Goal: Information Seeking & Learning: Find specific fact

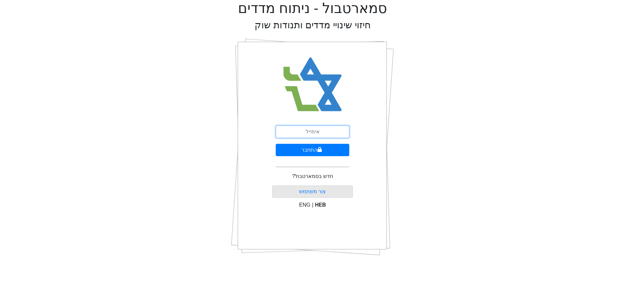
click at [344, 129] on input "email" at bounding box center [313, 132] width 74 height 12
type input "[PERSON_NAME][EMAIL_ADDRESS][DOMAIN_NAME]"
click at [326, 153] on button "התחבר" at bounding box center [313, 150] width 74 height 12
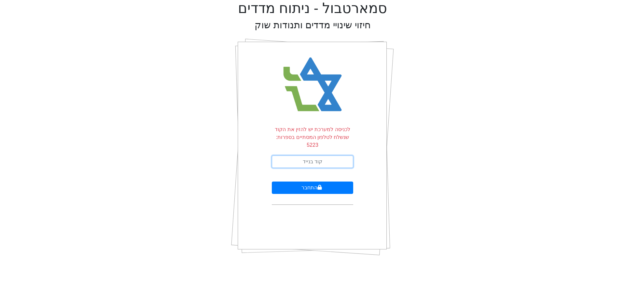
click at [328, 156] on input "text" at bounding box center [312, 162] width 81 height 12
type input "190513"
click at [272, 182] on button "התחבר" at bounding box center [312, 188] width 81 height 12
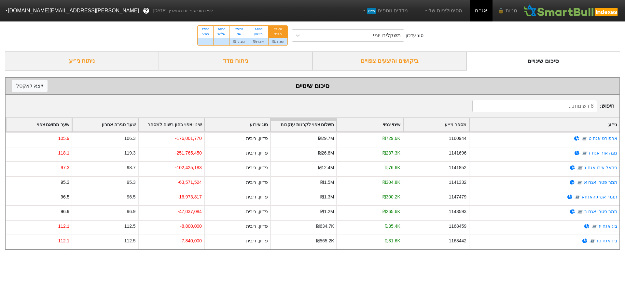
click at [403, 59] on div "ביקושים והיצעים צפויים" at bounding box center [390, 60] width 154 height 19
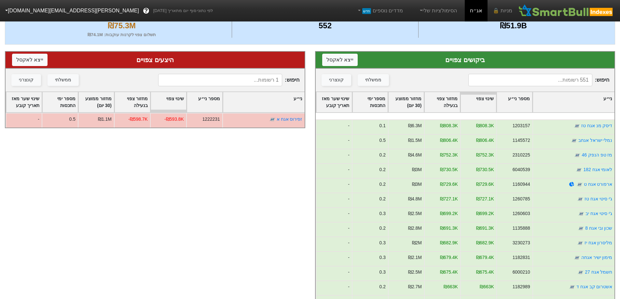
scroll to position [260, 0]
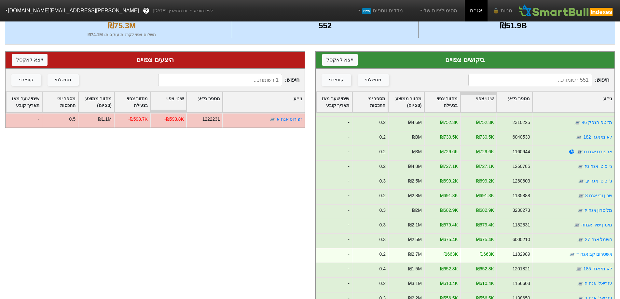
click at [572, 249] on div "אשטרום קב אגח ד" at bounding box center [573, 255] width 82 height 15
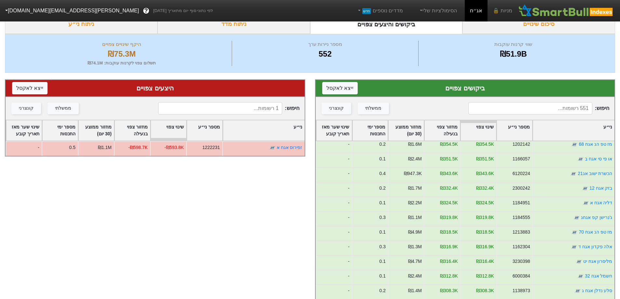
scroll to position [0, 0]
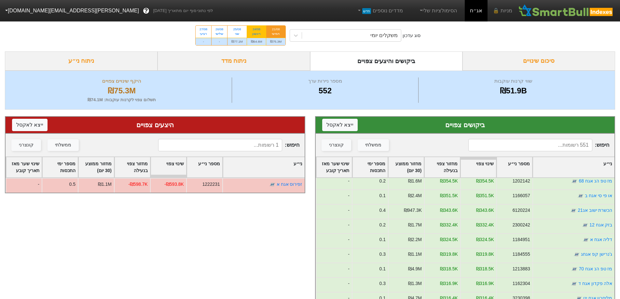
click at [260, 29] on div "24/08" at bounding box center [256, 29] width 11 height 5
click at [257, 29] on input "24/08 ראשון ₪64.6M" at bounding box center [254, 28] width 4 height 4
radio input "true"
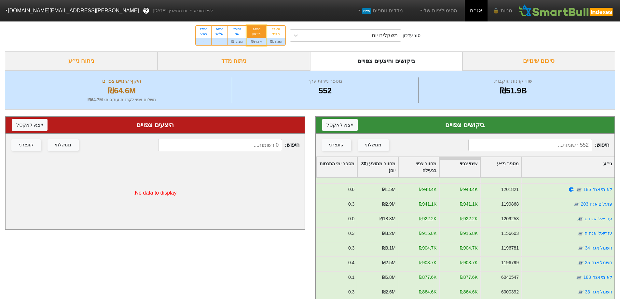
scroll to position [65, 0]
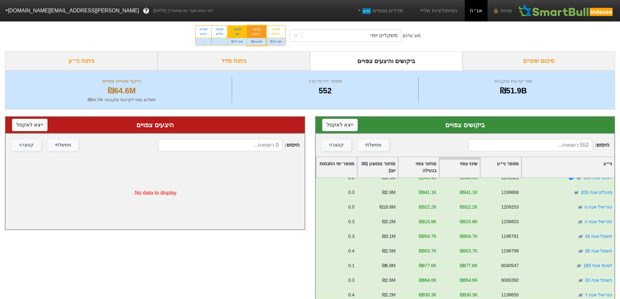
click at [237, 35] on div "שני" at bounding box center [236, 34] width 11 height 5
click at [237, 30] on input "25/08 שני ₪77.1M" at bounding box center [235, 28] width 4 height 4
radio input "true"
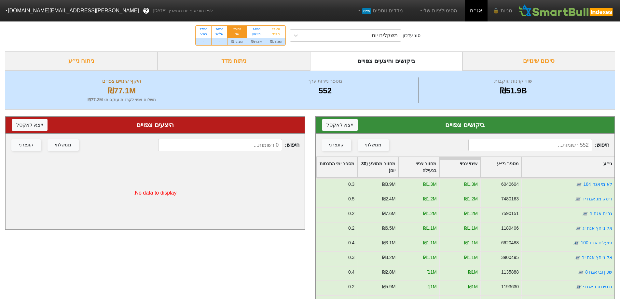
drag, startPoint x: 258, startPoint y: 30, endPoint x: 269, endPoint y: 47, distance: 20.0
click at [258, 30] on div "24/08" at bounding box center [256, 29] width 11 height 5
click at [257, 30] on input "24/08 ראשון ₪64.6M" at bounding box center [254, 28] width 4 height 4
radio input "true"
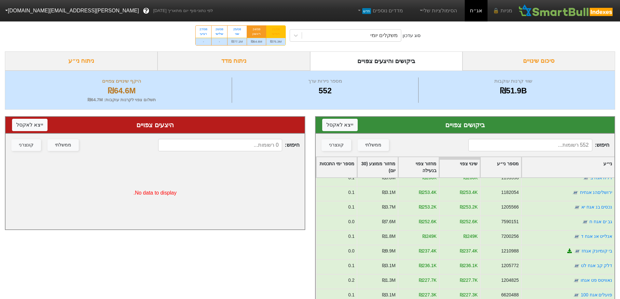
click at [277, 30] on div "21/08" at bounding box center [275, 29] width 11 height 5
click at [276, 30] on input "21/08 חמישי ₪75.3M" at bounding box center [274, 28] width 4 height 4
radio input "true"
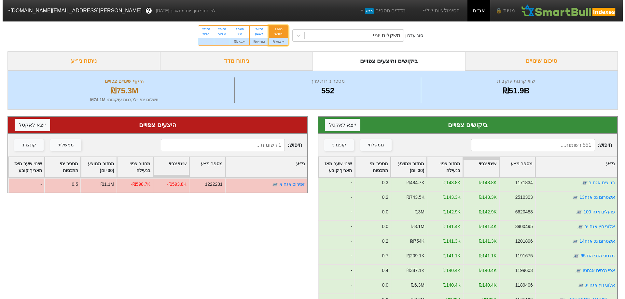
scroll to position [1986, 0]
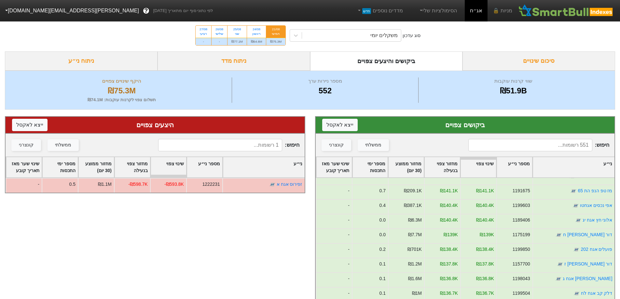
click at [512, 146] on input at bounding box center [530, 145] width 124 height 12
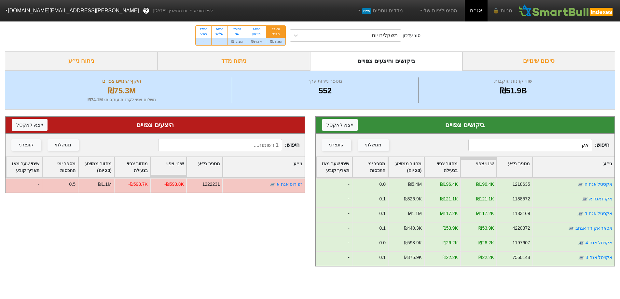
scroll to position [0, 0]
type input "א"
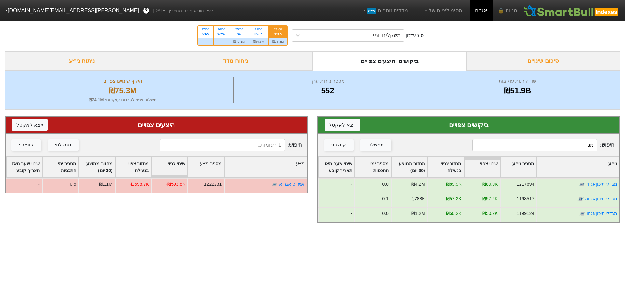
type input "מ"
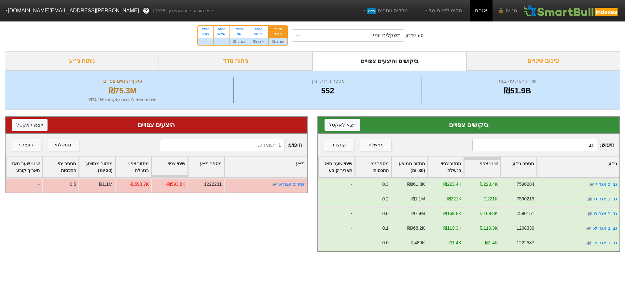
type input "ג"
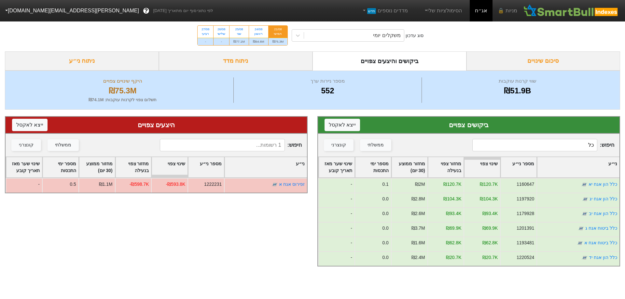
type input "כ"
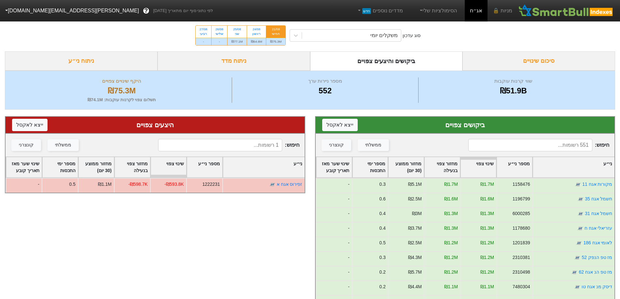
click at [563, 142] on input at bounding box center [530, 145] width 124 height 12
type input "פ"
drag, startPoint x: 260, startPoint y: 31, endPoint x: 287, endPoint y: 52, distance: 34.8
click at [260, 30] on div "24/08" at bounding box center [256, 29] width 11 height 5
click at [257, 30] on input "24/08 ראשון ₪64.6M" at bounding box center [254, 28] width 4 height 4
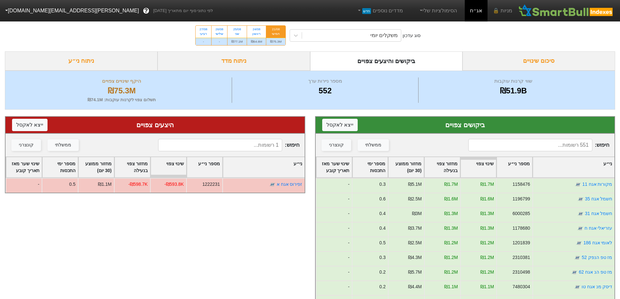
radio input "true"
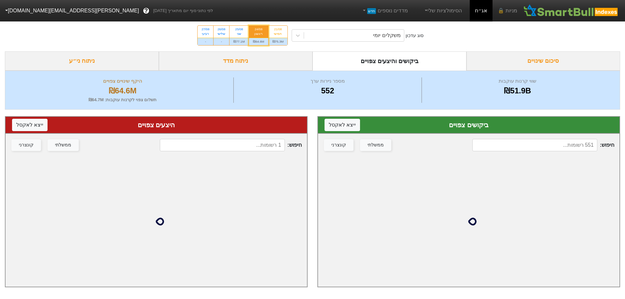
click at [544, 141] on input at bounding box center [534, 145] width 125 height 12
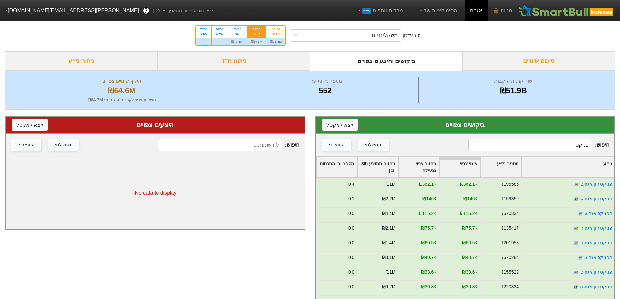
click at [536, 146] on input "פניקס" at bounding box center [530, 145] width 124 height 12
type input "פניקס"
